Goal: Share content

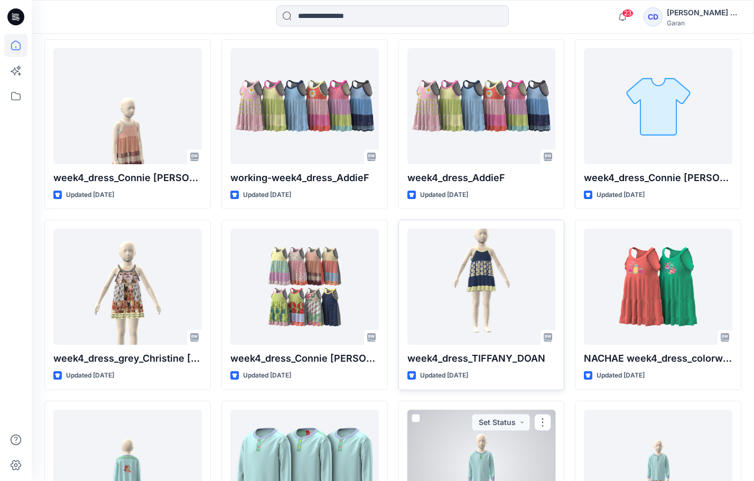
scroll to position [307, 0]
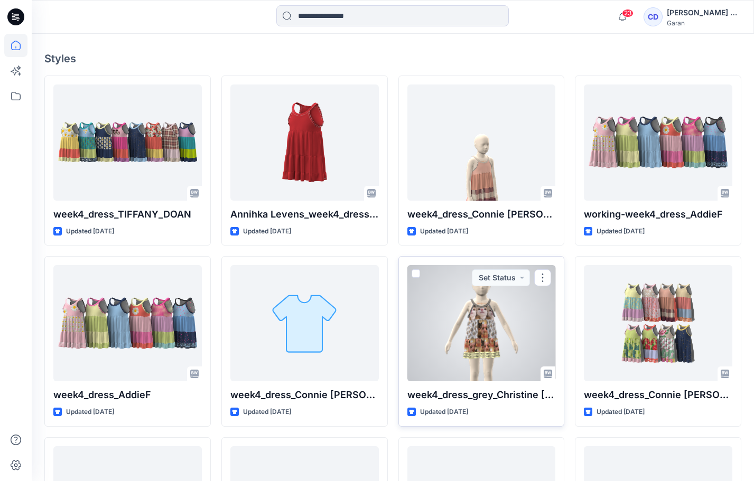
scroll to position [322, 0]
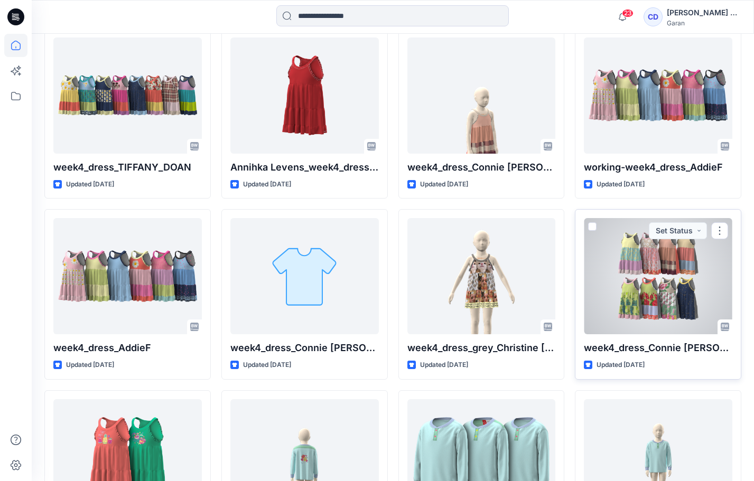
click at [683, 306] on div at bounding box center [658, 276] width 148 height 116
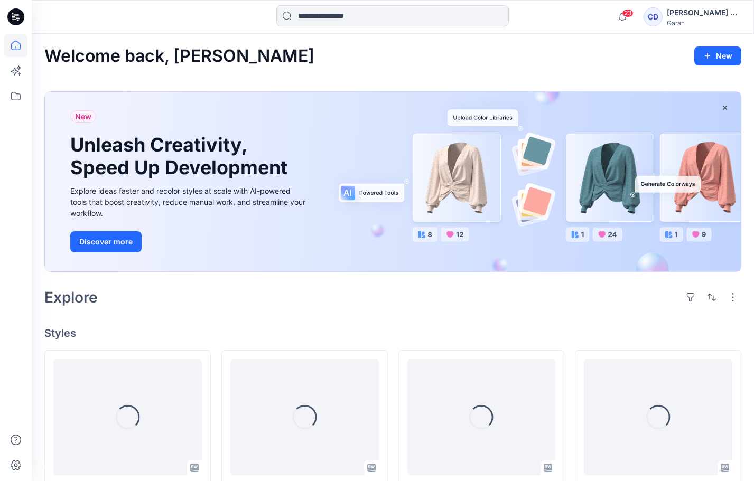
scroll to position [322, 0]
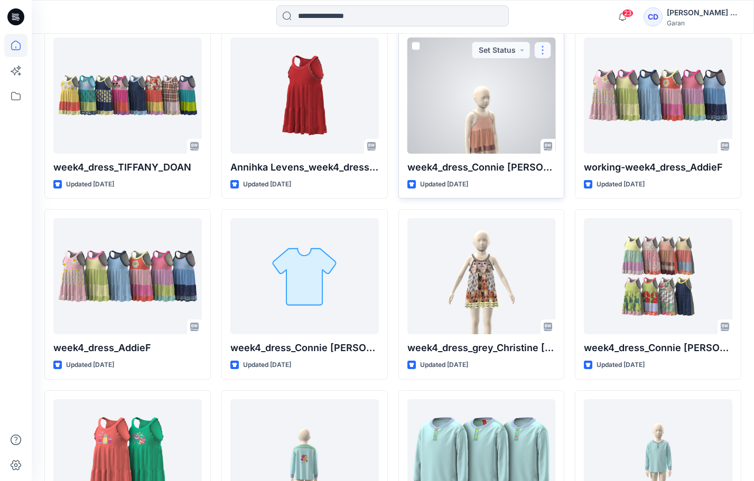
click at [543, 51] on button "button" at bounding box center [542, 50] width 17 height 17
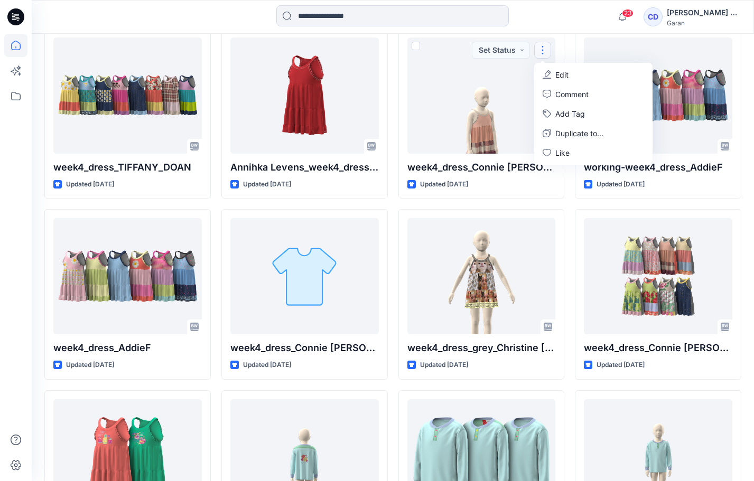
click at [586, 20] on div "23 Notifications Tiffany Doan shared week4_dress_TIFFANY_DOAN in Lotta Practice…" at bounding box center [393, 16] width 722 height 23
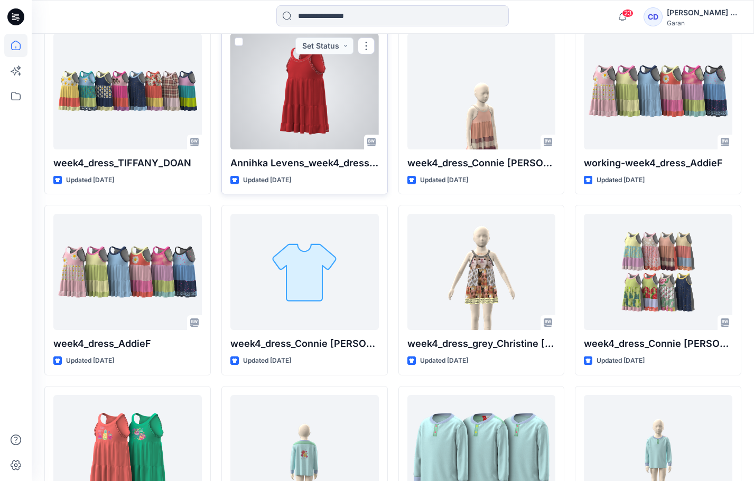
scroll to position [345, 0]
